Goal: Task Accomplishment & Management: Manage account settings

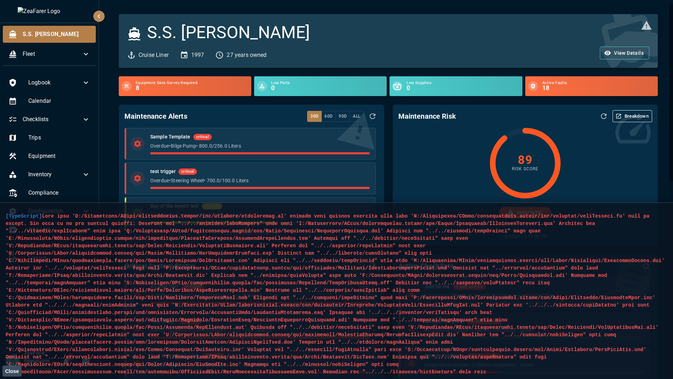
drag, startPoint x: 199, startPoint y: 353, endPoint x: 6, endPoint y: 217, distance: 236.7
click at [5, 213] on main "[TypeScript] /Development/ZSail/projectgdansk.client/src/Pages/Ships/ShipSettin…" at bounding box center [336, 291] width 673 height 177
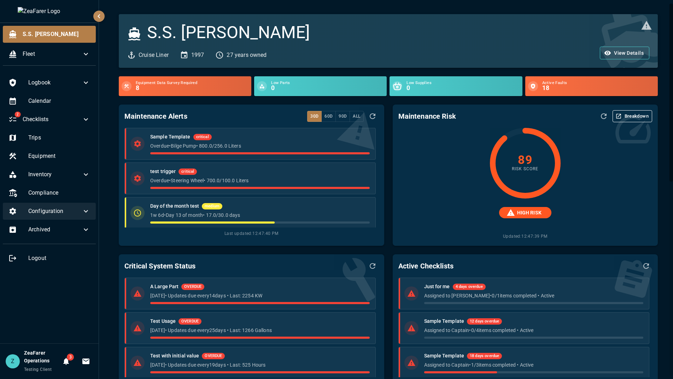
click at [91, 218] on div "Configuration" at bounding box center [49, 211] width 93 height 17
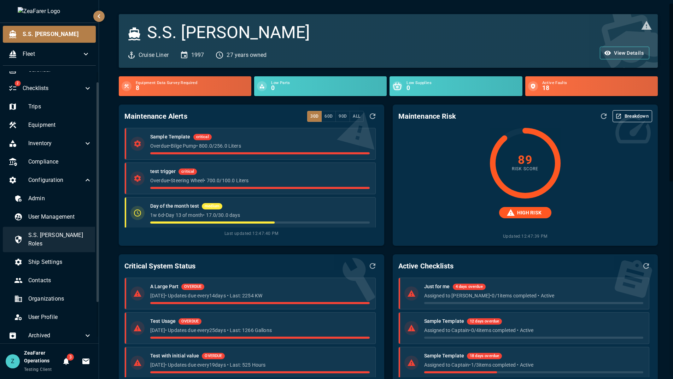
scroll to position [56, 0]
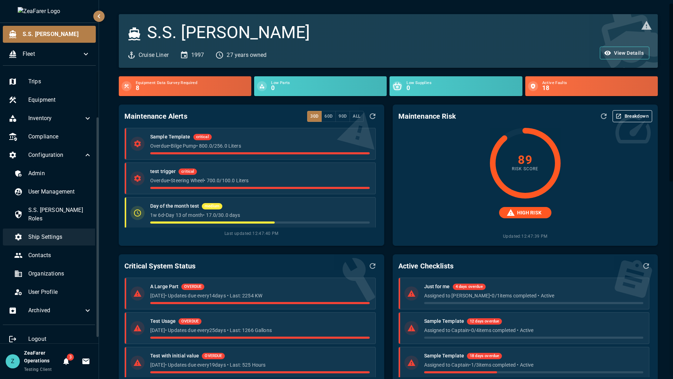
click at [58, 234] on div "Ship Settings" at bounding box center [52, 237] width 89 height 17
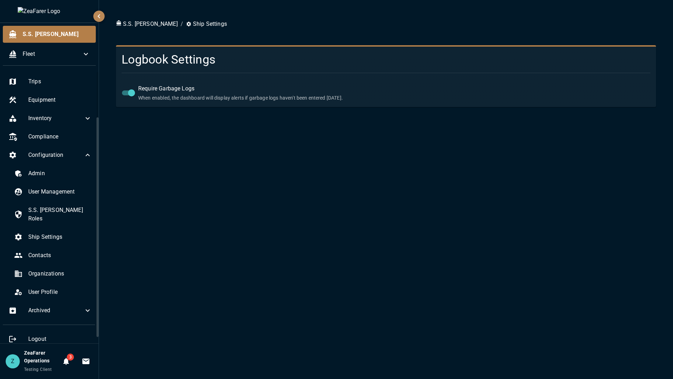
click at [222, 261] on div "S.S. [PERSON_NAME] / Ship Settings Logbook Settings Require Garbage Logs When e…" at bounding box center [386, 189] width 574 height 379
click at [123, 181] on div "S.S. [PERSON_NAME] / Ship Settings Logbook Settings Require Garbage Logs When e…" at bounding box center [386, 189] width 574 height 379
click at [567, 261] on div "S.S. [PERSON_NAME] / Ship Settings Logbook Settings Require Garbage Logs When e…" at bounding box center [386, 189] width 574 height 379
click at [556, 215] on div "S.S. [PERSON_NAME] / Ship Settings Logbook Settings Require Garbage Logs When e…" at bounding box center [386, 189] width 574 height 379
click at [50, 41] on div "S.S. [PERSON_NAME]" at bounding box center [49, 34] width 93 height 17
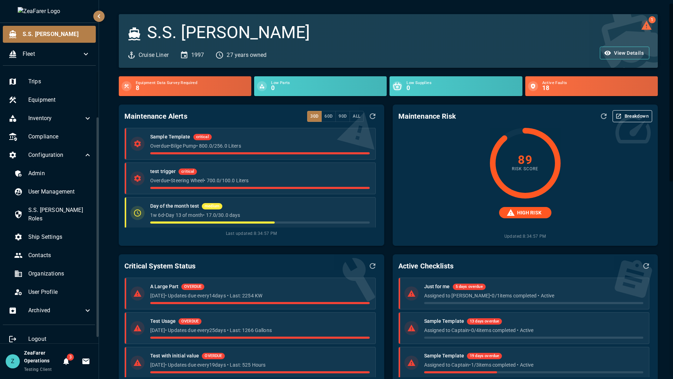
click at [645, 29] on icon "1 log alert" at bounding box center [646, 25] width 10 height 9
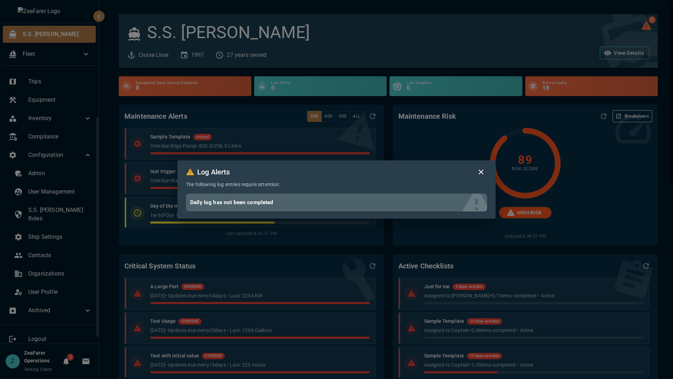
click at [481, 175] on icon "button" at bounding box center [481, 172] width 8 height 8
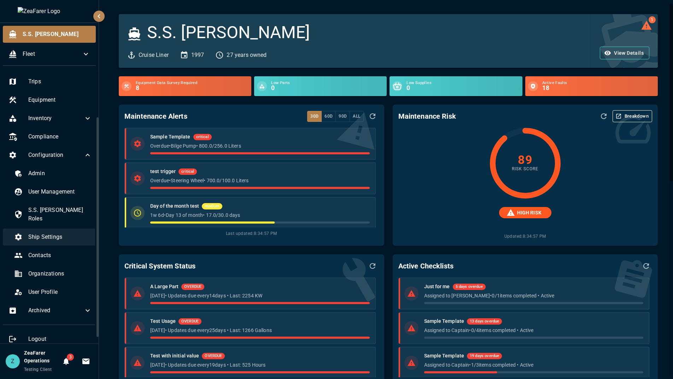
click at [49, 234] on div "Ship Settings" at bounding box center [52, 237] width 89 height 17
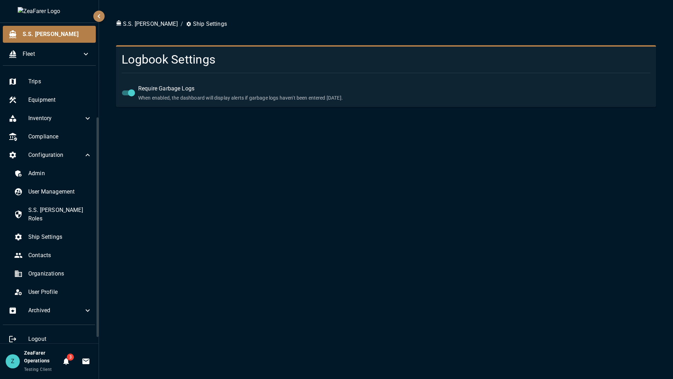
click at [152, 208] on div "S.S. [PERSON_NAME] / Ship Settings Logbook Settings Require Garbage Logs When e…" at bounding box center [386, 189] width 574 height 379
click at [41, 37] on span "S.S. [PERSON_NAME]" at bounding box center [57, 34] width 68 height 8
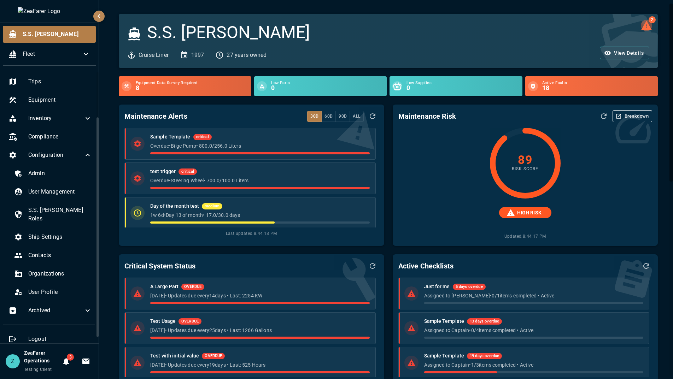
click at [646, 23] on span "2" at bounding box center [646, 25] width 11 height 11
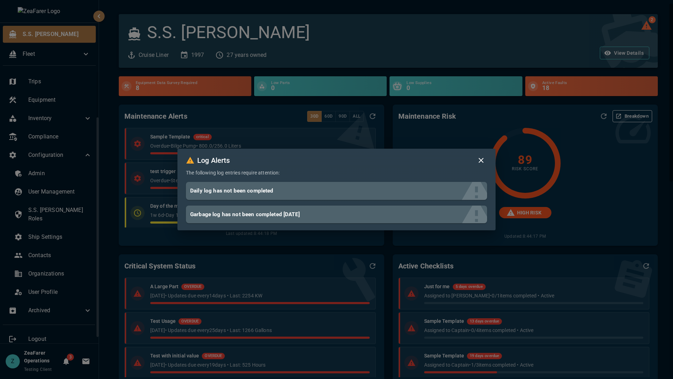
click at [202, 21] on div "Log Alerts The following log entries require attention: Daily log has not been …" at bounding box center [336, 189] width 673 height 379
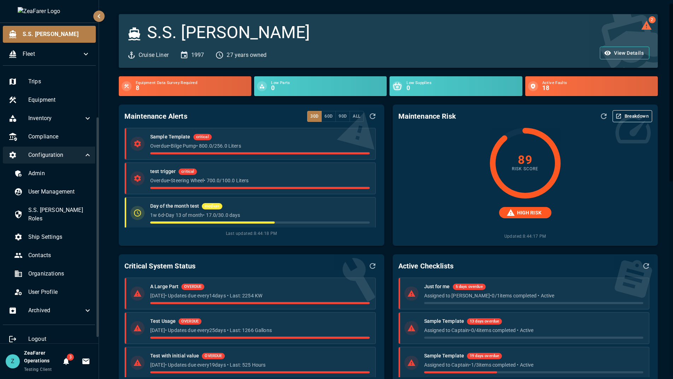
click at [77, 153] on span "Configuration" at bounding box center [55, 155] width 55 height 8
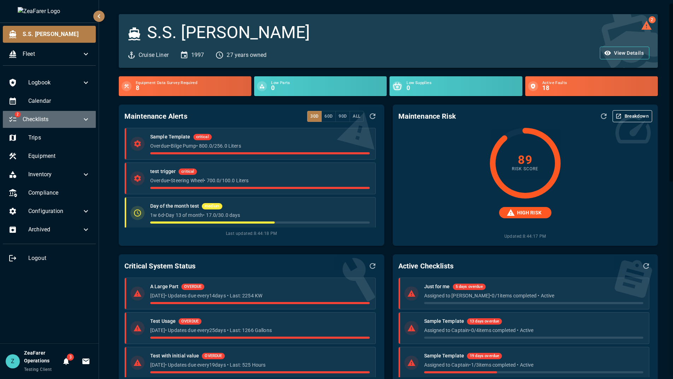
click at [76, 121] on span "Checklists" at bounding box center [52, 119] width 59 height 8
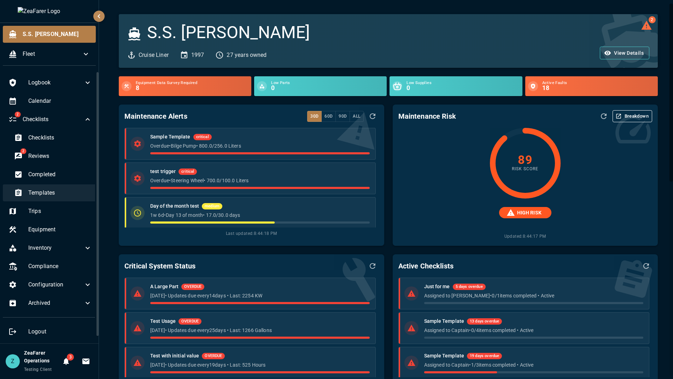
click at [55, 195] on span "Templates" at bounding box center [60, 193] width 64 height 8
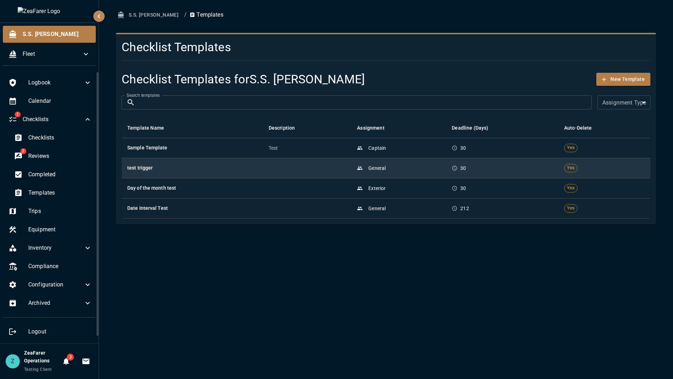
click at [188, 169] on h6 "test trigger" at bounding box center [192, 168] width 130 height 8
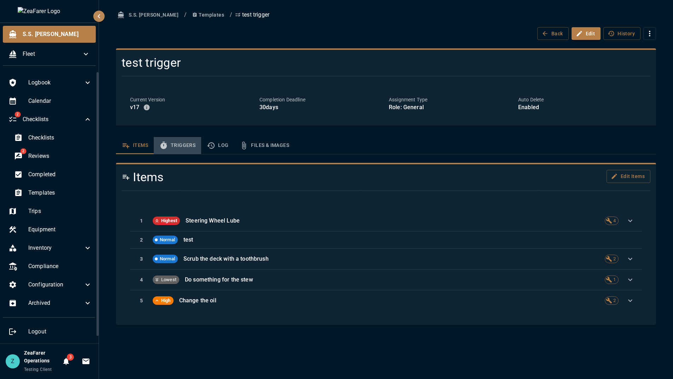
click at [183, 149] on button "Triggers" at bounding box center [177, 145] width 47 height 17
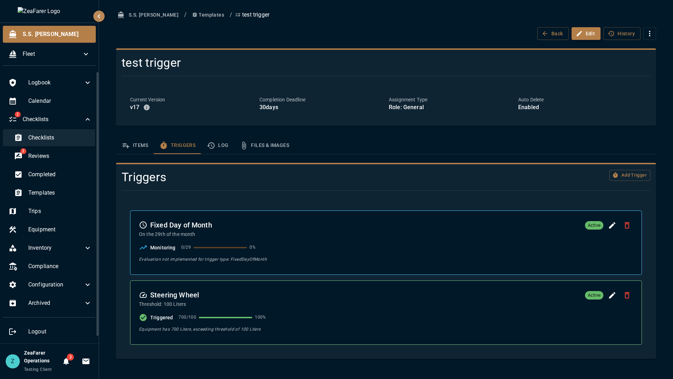
click at [61, 144] on div "Checklists" at bounding box center [52, 137] width 89 height 17
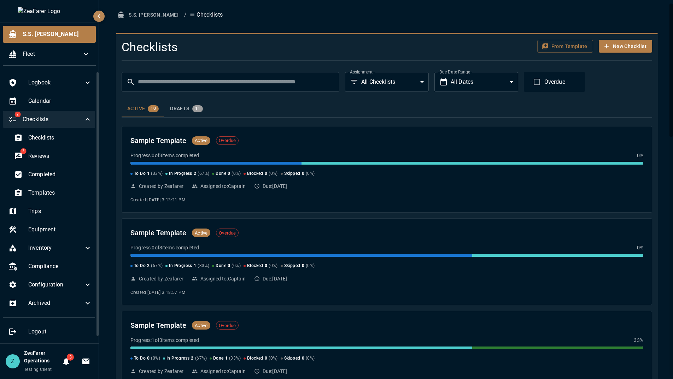
click at [71, 122] on span "Checklists" at bounding box center [53, 119] width 61 height 8
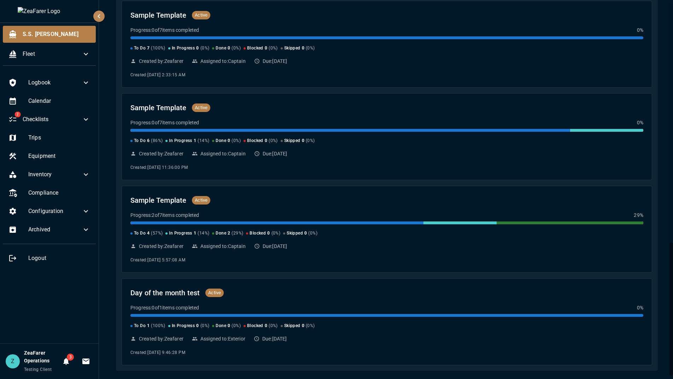
scroll to position [681, 0]
click at [70, 115] on div "2 Checklists" at bounding box center [49, 119] width 93 height 17
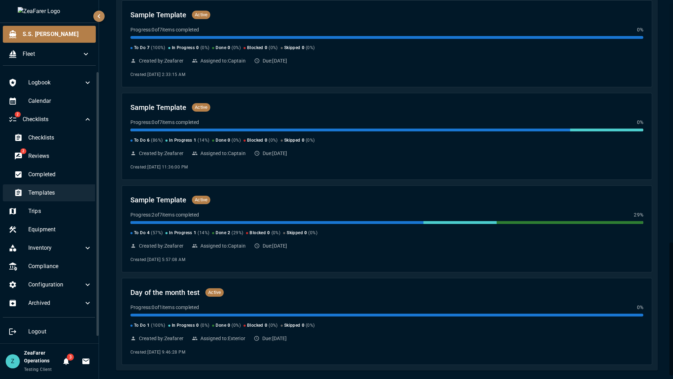
click at [47, 188] on div "Templates" at bounding box center [52, 193] width 89 height 17
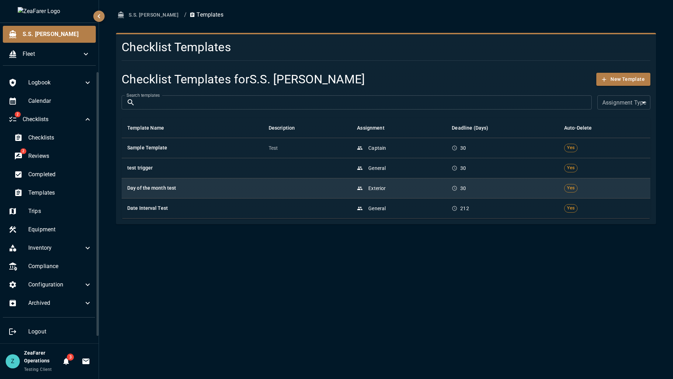
click at [293, 192] on td at bounding box center [307, 188] width 89 height 20
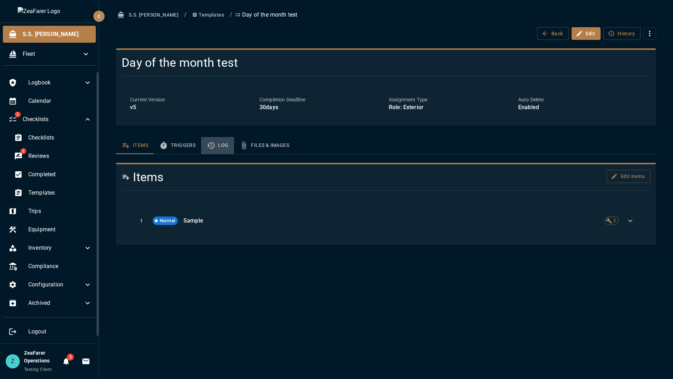
click at [231, 145] on button "Log" at bounding box center [217, 145] width 33 height 17
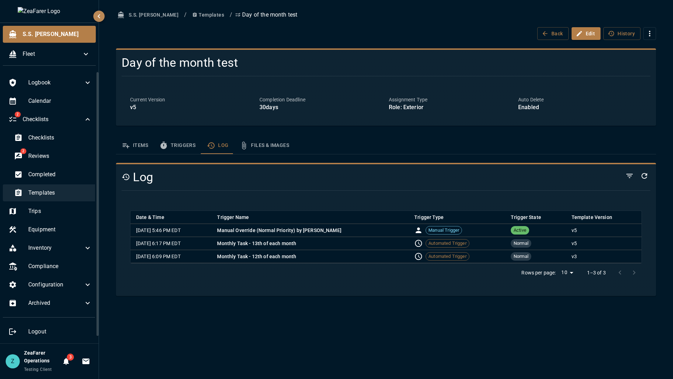
click at [44, 193] on span "Templates" at bounding box center [60, 193] width 64 height 8
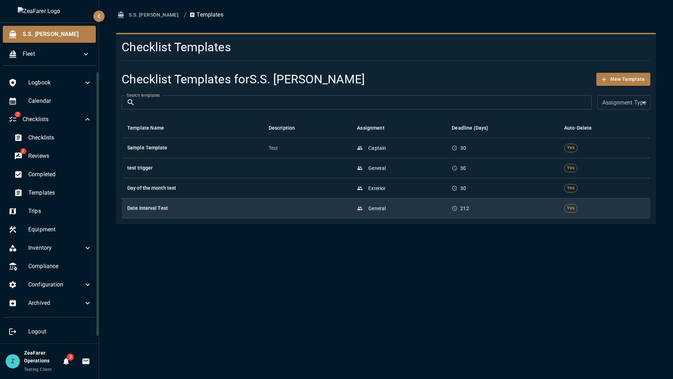
click at [203, 207] on h6 "Date Interval Test" at bounding box center [192, 209] width 130 height 8
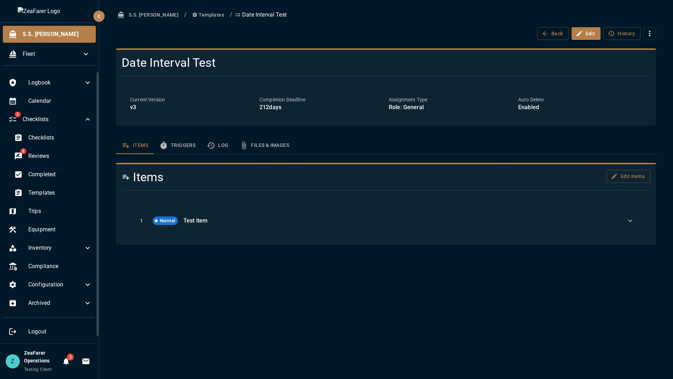
click at [185, 147] on button "Triggers" at bounding box center [177, 145] width 47 height 17
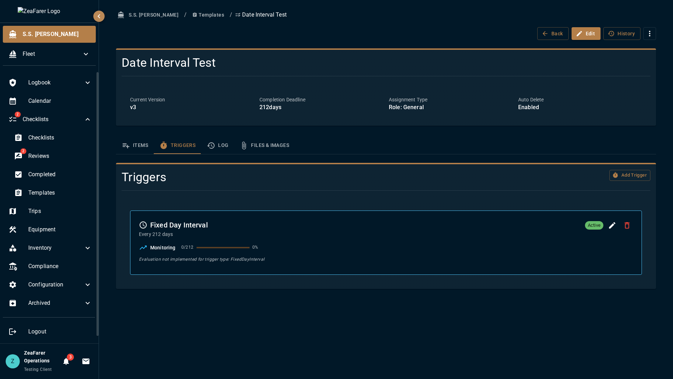
click at [219, 145] on button "Log" at bounding box center [217, 145] width 33 height 17
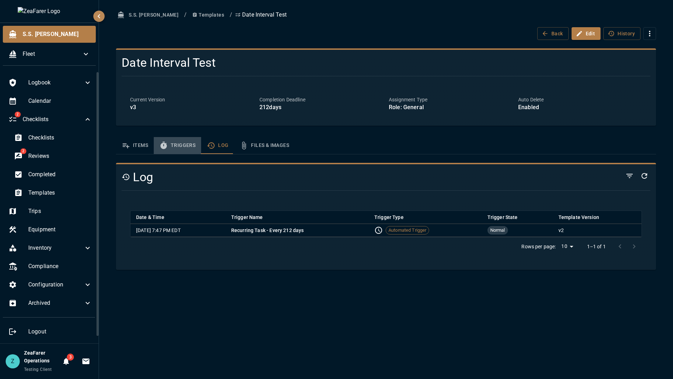
click at [183, 151] on button "Triggers" at bounding box center [177, 145] width 47 height 17
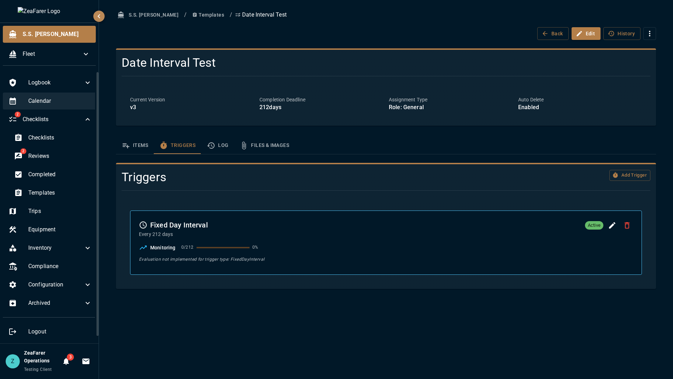
click at [27, 99] on div "Calendar" at bounding box center [50, 101] width 95 height 17
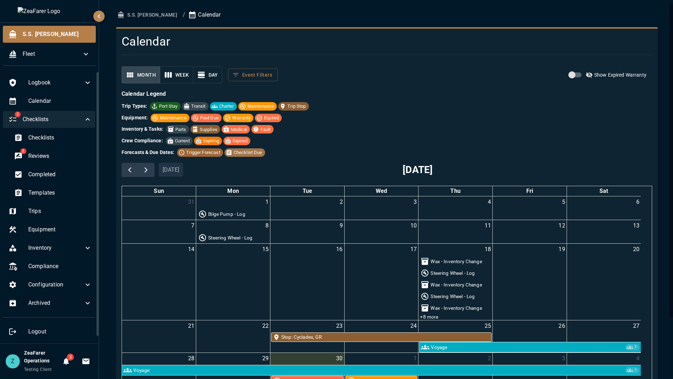
drag, startPoint x: 87, startPoint y: 115, endPoint x: 64, endPoint y: 123, distance: 23.6
click at [87, 116] on div "2 Checklists" at bounding box center [50, 119] width 95 height 17
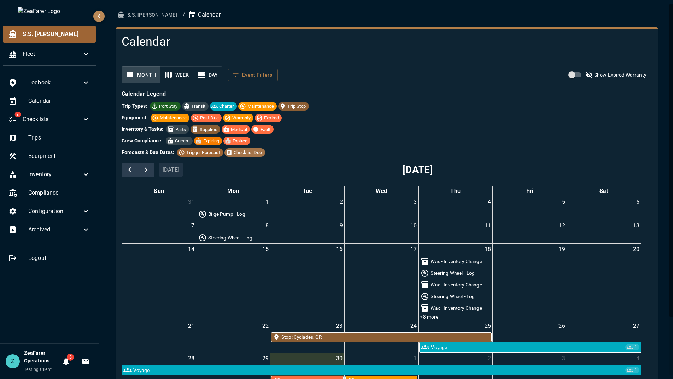
click at [59, 34] on span "S.S. [PERSON_NAME]" at bounding box center [57, 34] width 68 height 8
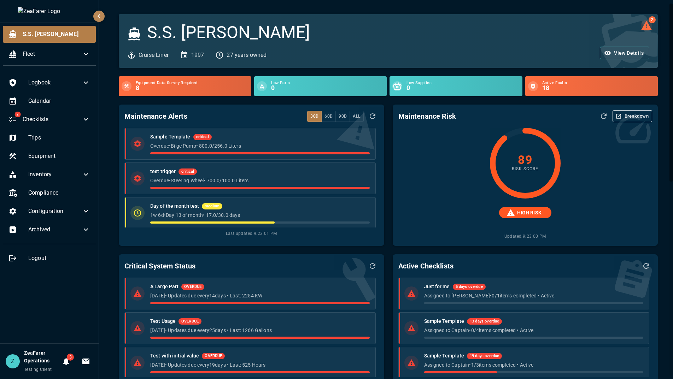
click at [641, 23] on icon "2 log alerts" at bounding box center [646, 25] width 11 height 11
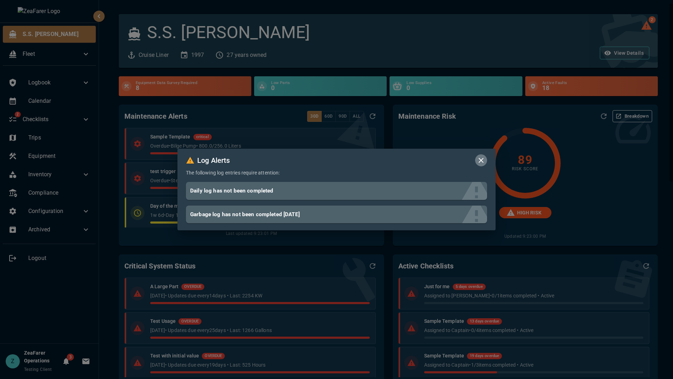
click at [483, 157] on icon "button" at bounding box center [481, 160] width 8 height 8
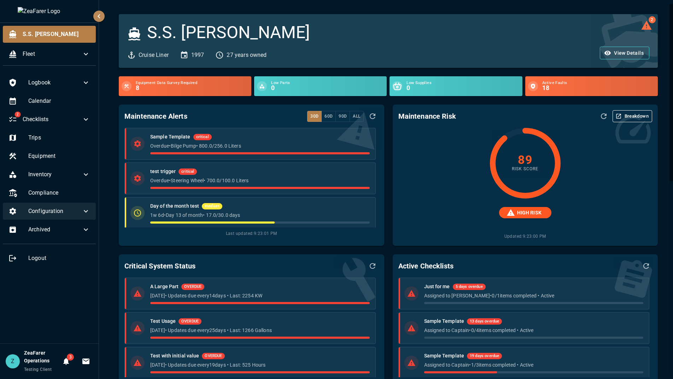
click at [74, 217] on div "Configuration" at bounding box center [49, 211] width 93 height 17
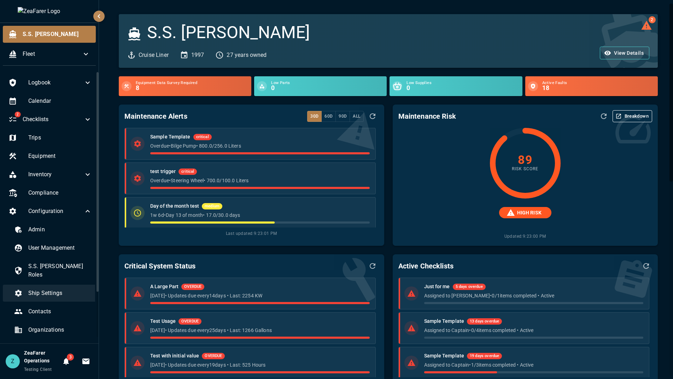
click at [37, 290] on div "Ship Settings" at bounding box center [52, 293] width 89 height 17
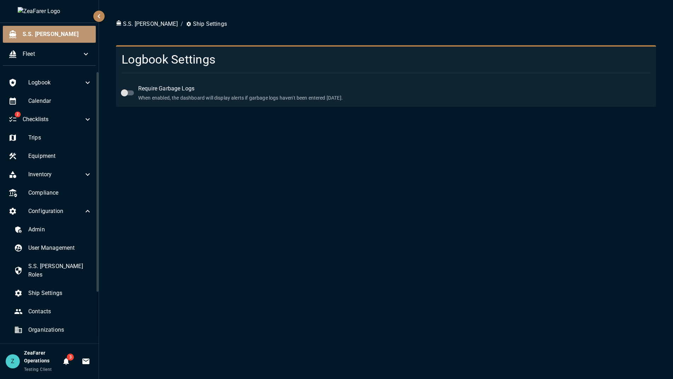
click at [57, 28] on div "S.S. [PERSON_NAME]" at bounding box center [49, 34] width 93 height 17
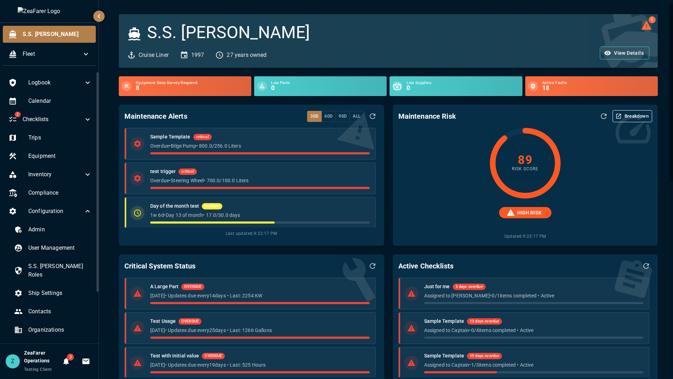
click at [641, 20] on icon "1 log alert" at bounding box center [646, 25] width 11 height 11
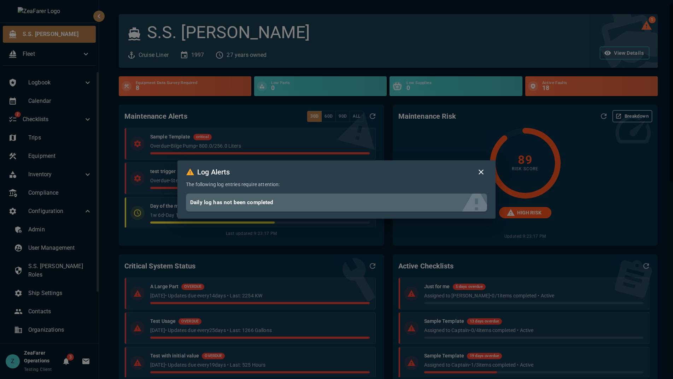
click at [448, 35] on div "Log Alerts The following log entries require attention: Daily log has not been …" at bounding box center [336, 189] width 673 height 379
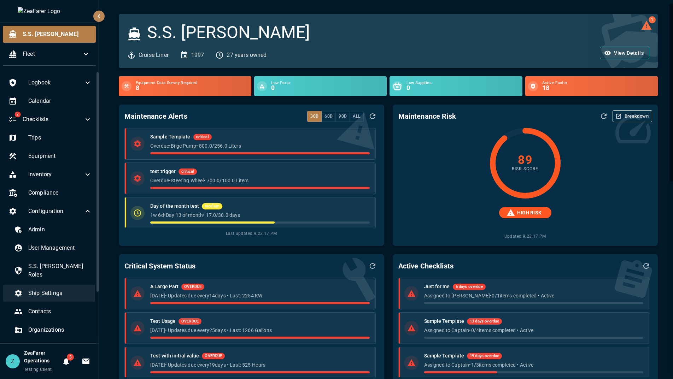
click at [42, 289] on span "Ship Settings" at bounding box center [60, 293] width 64 height 8
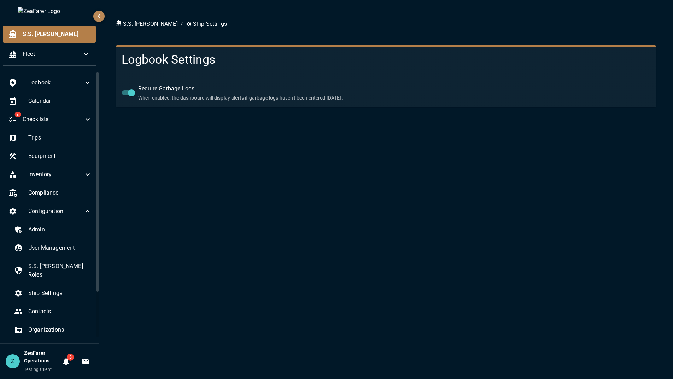
click at [202, 234] on div "S.S. [PERSON_NAME] / Ship Settings Logbook Settings Require Garbage Logs When e…" at bounding box center [386, 189] width 574 height 379
click at [59, 34] on span "S.S. [PERSON_NAME]" at bounding box center [57, 34] width 68 height 8
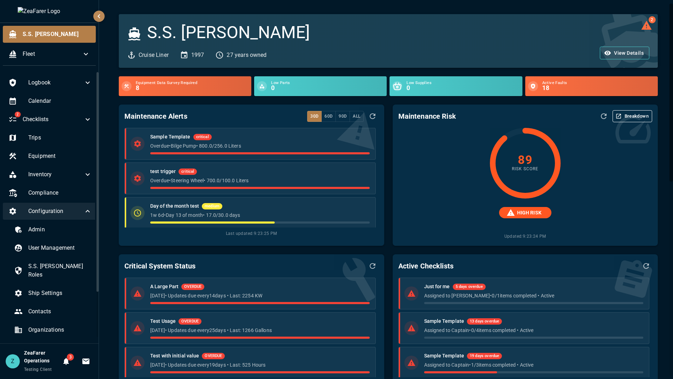
click at [58, 214] on span "Configuration" at bounding box center [55, 211] width 55 height 8
